Goal: Contribute content: Add original content to the website for others to see

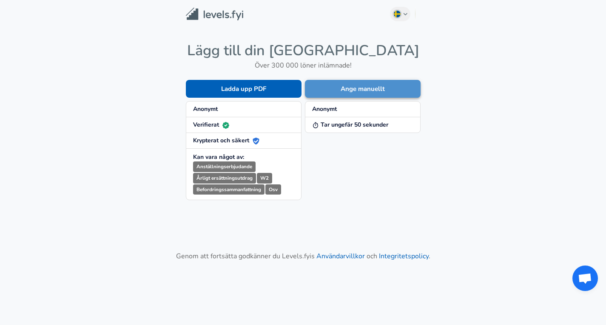
click at [322, 87] on button "Ange manuellt" at bounding box center [363, 89] width 116 height 18
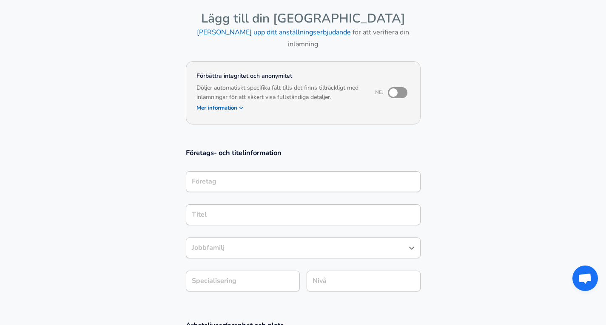
scroll to position [43, 0]
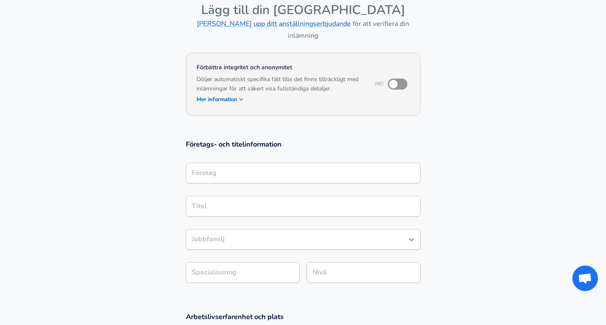
click at [268, 171] on input "Företag" at bounding box center [303, 173] width 227 height 13
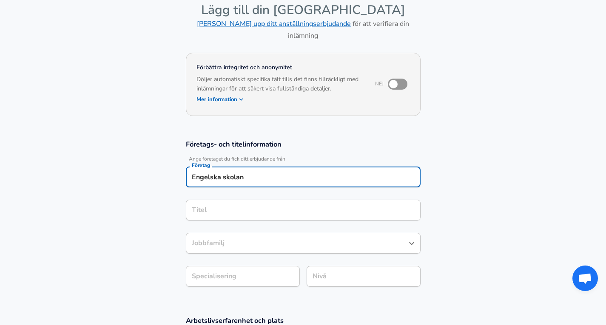
type input "Engelska skolan"
click at [255, 204] on input "Titel" at bounding box center [303, 210] width 227 height 13
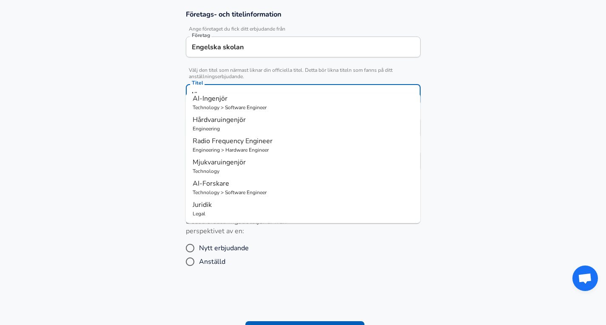
scroll to position [0, 0]
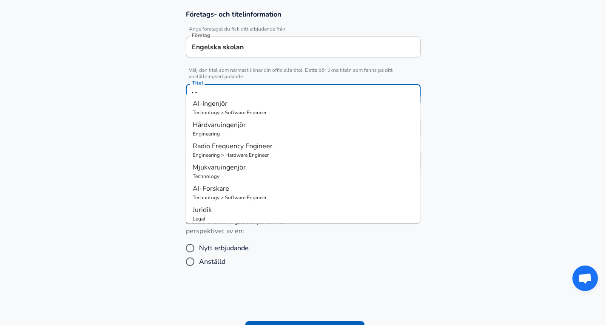
type input "lärare"
click at [486, 151] on section "Företags- och titelinformation Ange företaget du fick ditt erbjudande från Före…" at bounding box center [303, 95] width 606 height 191
click at [250, 88] on input "lärare" at bounding box center [303, 94] width 227 height 13
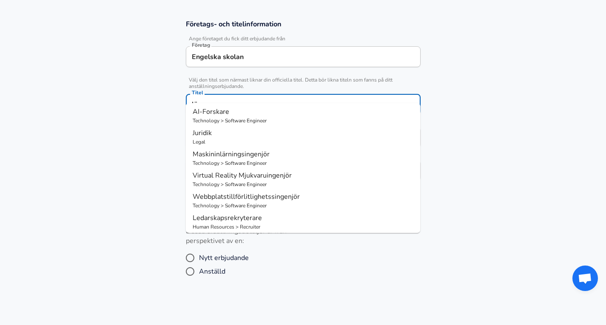
scroll to position [89, 0]
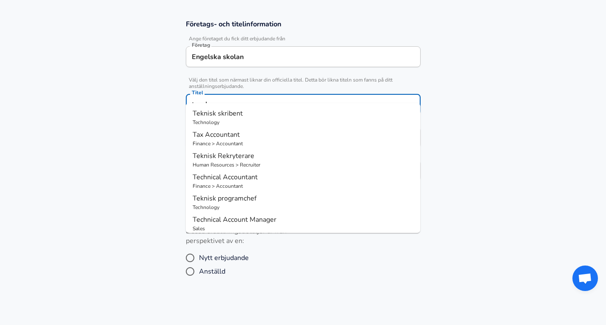
type input "teacher"
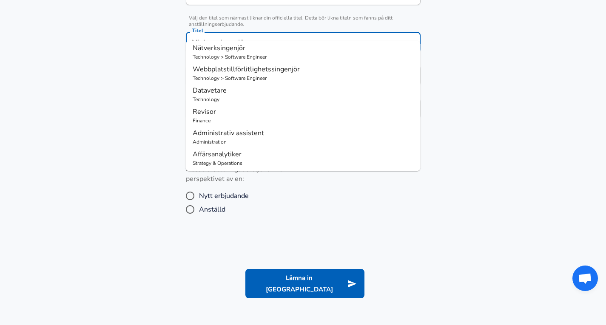
scroll to position [46, 0]
drag, startPoint x: 237, startPoint y: 95, endPoint x: 248, endPoint y: 129, distance: 35.6
click at [248, 129] on ul "Mjukvaruingenjör Technology Produktdesigner Design Nätverksingenjör Technology …" at bounding box center [303, 106] width 235 height 130
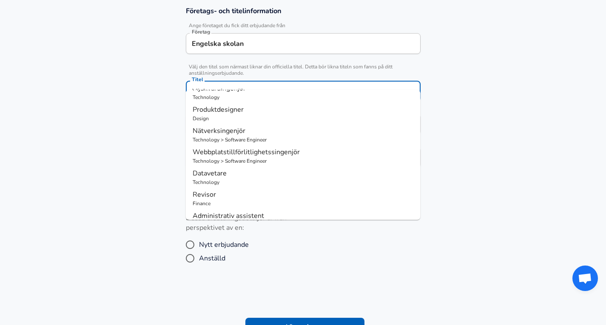
scroll to position [0, 0]
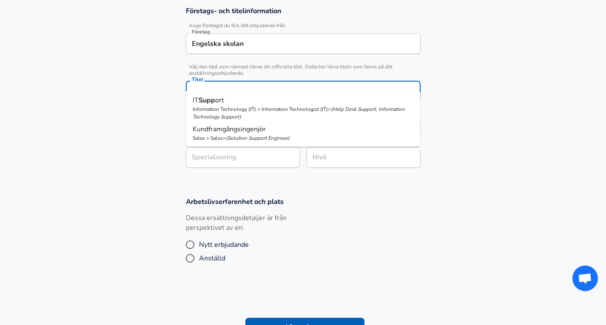
click at [269, 108] on p "Information Technology (IT) > Information Technologist (IT) > ( Help Desk Suppo…" at bounding box center [303, 112] width 221 height 15
type input "IT Support"
type input "Support"
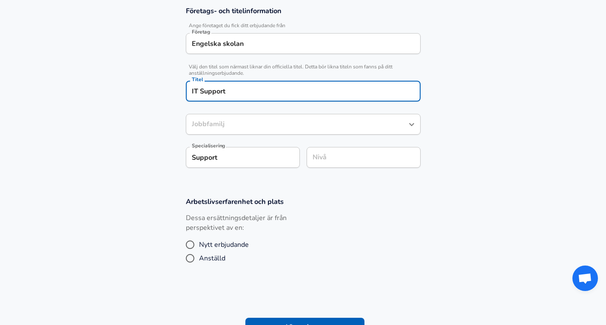
type input "Information Technologist (IT)"
type input "IT Support"
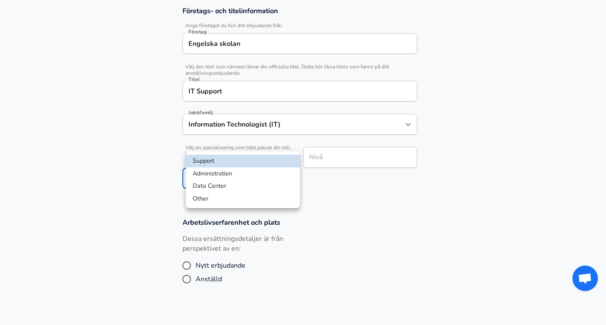
scroll to position [202, 0]
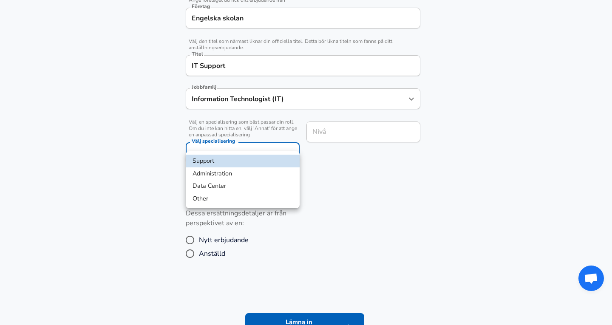
click at [268, 131] on div at bounding box center [306, 162] width 612 height 325
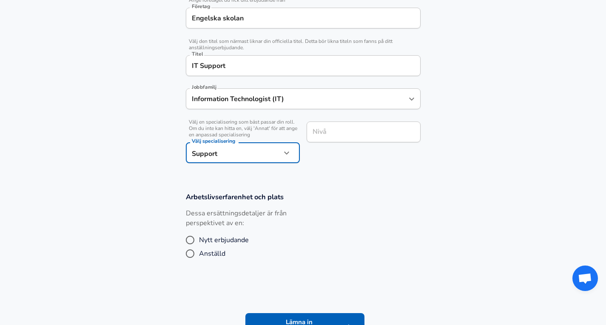
scroll to position [219, 0]
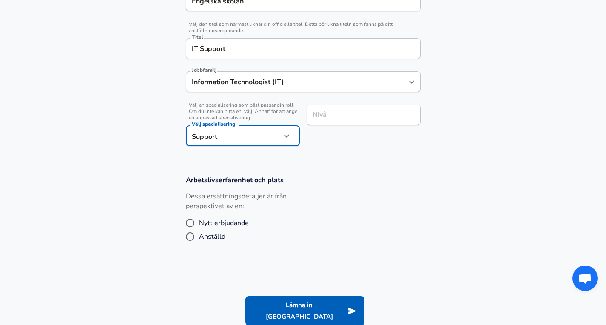
click at [330, 120] on input "Nivå" at bounding box center [363, 114] width 106 height 13
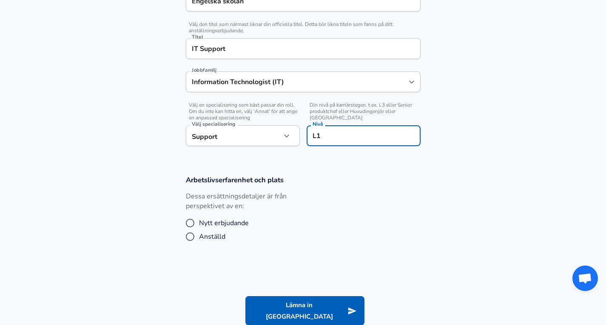
type input "L1"
click at [323, 165] on section "Arbetslivserfarenhet och plats Dessa ersättningsdetaljer är från perspektivet a…" at bounding box center [303, 214] width 606 height 99
click at [224, 218] on span "Nytt erbjudande" at bounding box center [224, 223] width 50 height 10
click at [199, 216] on input "Nytt erbjudande" at bounding box center [190, 223] width 18 height 14
radio input "true"
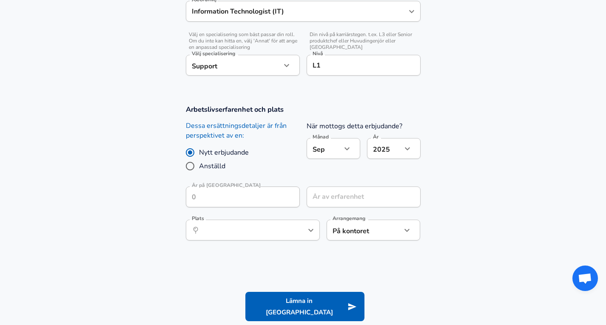
scroll to position [290, 0]
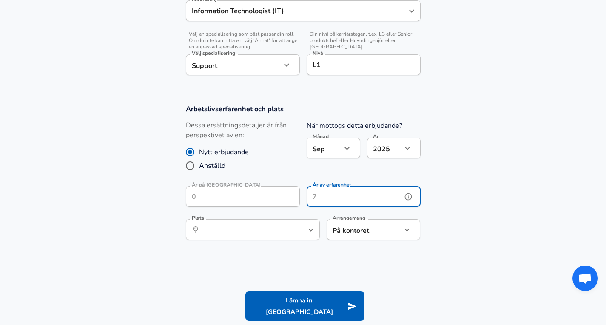
click at [334, 189] on input "År av erfarenhet" at bounding box center [354, 196] width 95 height 21
type input "1"
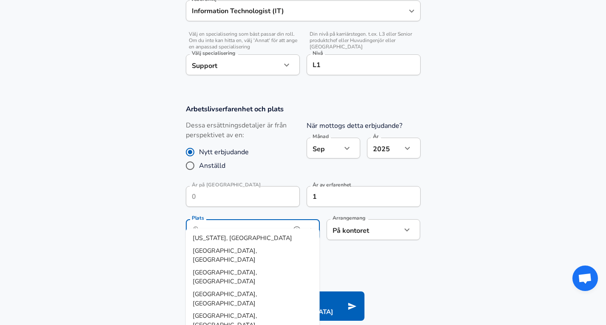
click at [270, 223] on input "Plats" at bounding box center [243, 229] width 87 height 13
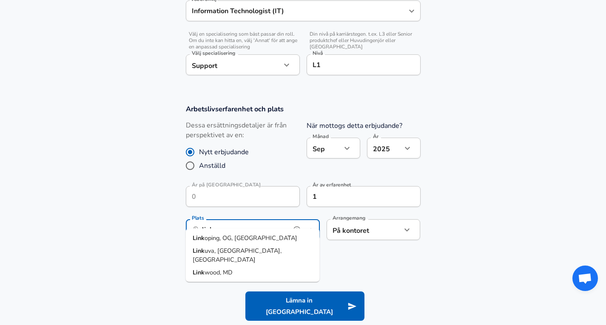
click at [256, 239] on span "oping, OG, [GEOGRAPHIC_DATA]" at bounding box center [251, 238] width 93 height 9
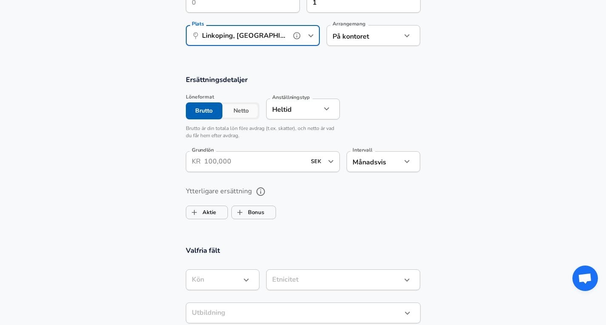
scroll to position [486, 0]
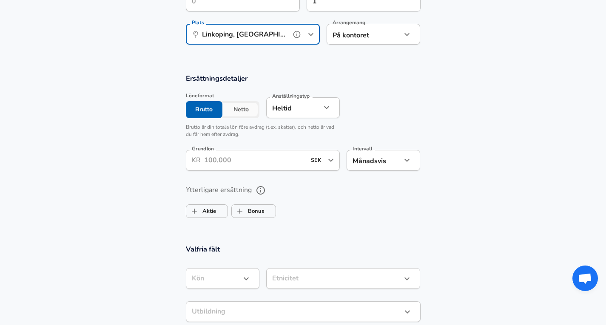
type input "Linkoping, [GEOGRAPHIC_DATA], [GEOGRAPHIC_DATA]"
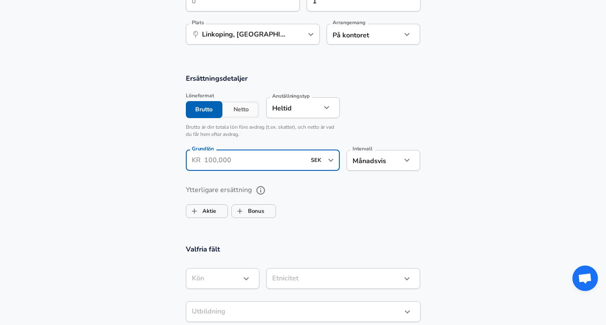
click at [255, 155] on input "Grundlön" at bounding box center [255, 160] width 102 height 21
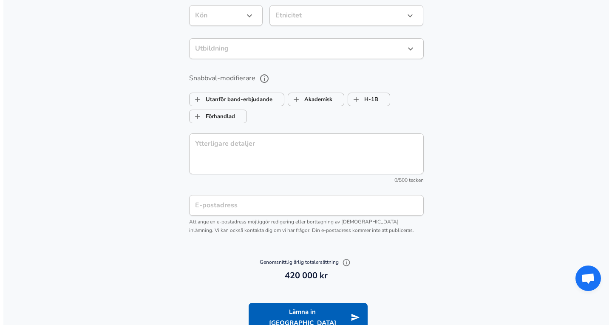
scroll to position [750, 0]
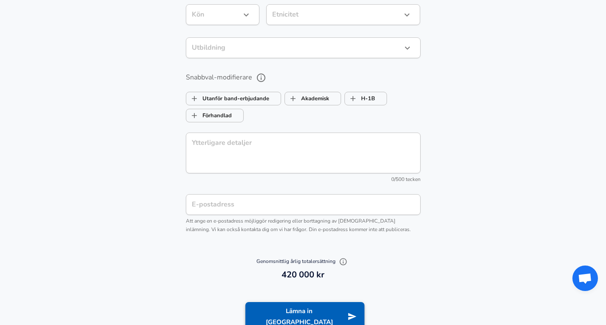
type input "35,000"
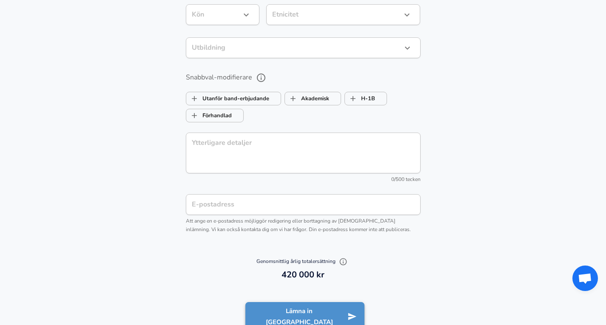
click at [347, 312] on icon "submit" at bounding box center [351, 316] width 9 height 9
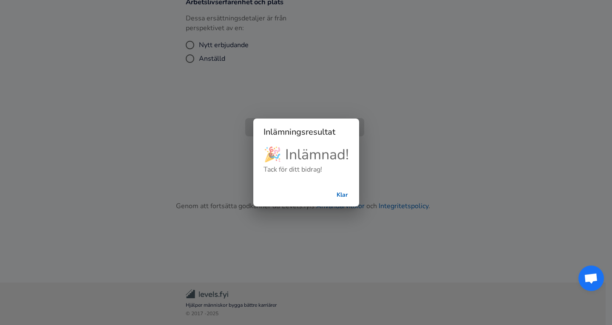
scroll to position [174, 0]
